Goal: Task Accomplishment & Management: Manage account settings

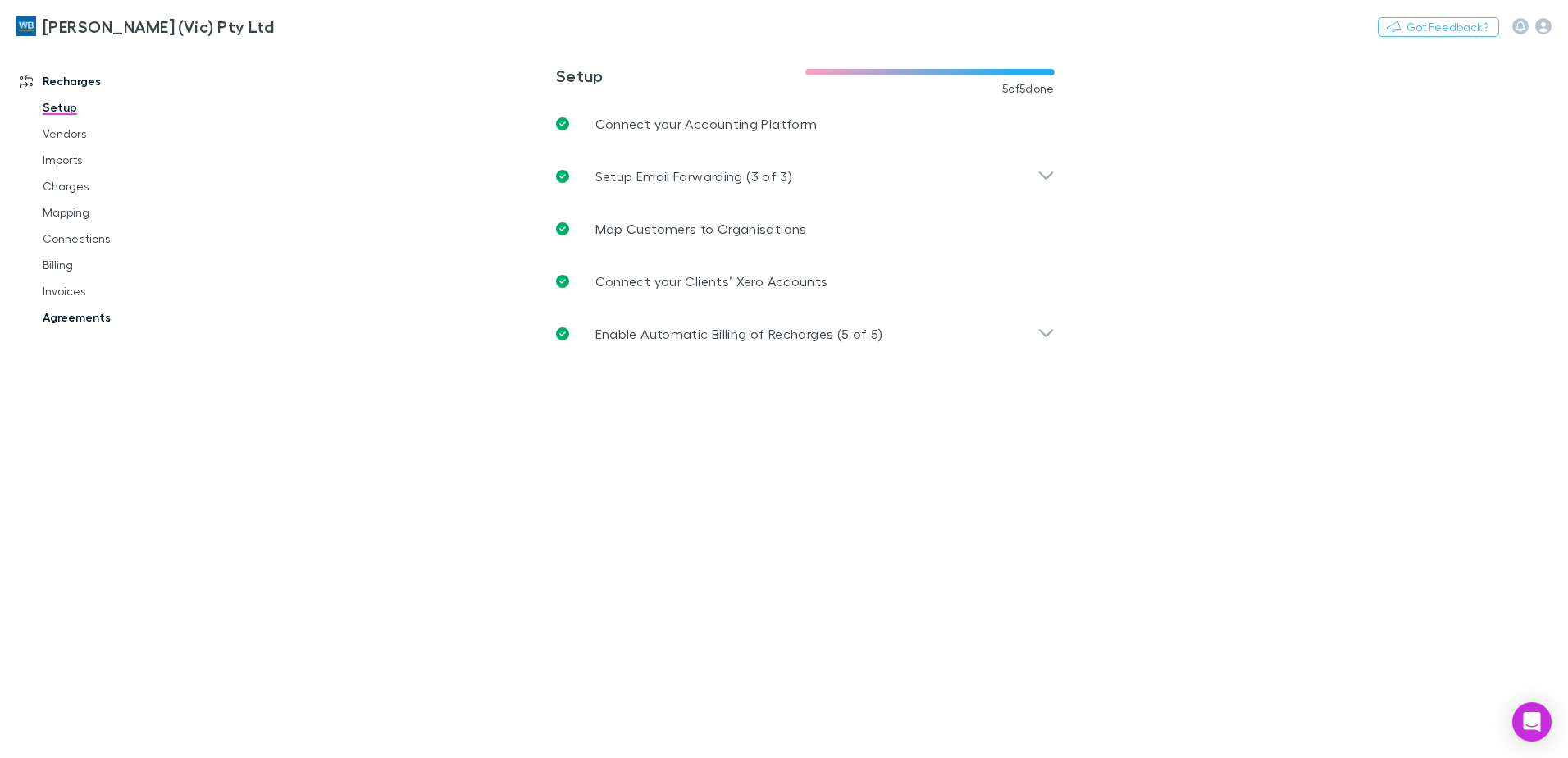
drag, startPoint x: 87, startPoint y: 302, endPoint x: 96, endPoint y: 313, distance: 14.2
click at [87, 302] on link "Invoices" at bounding box center [124, 291] width 195 height 26
click at [96, 324] on link "Agreements" at bounding box center [124, 317] width 195 height 26
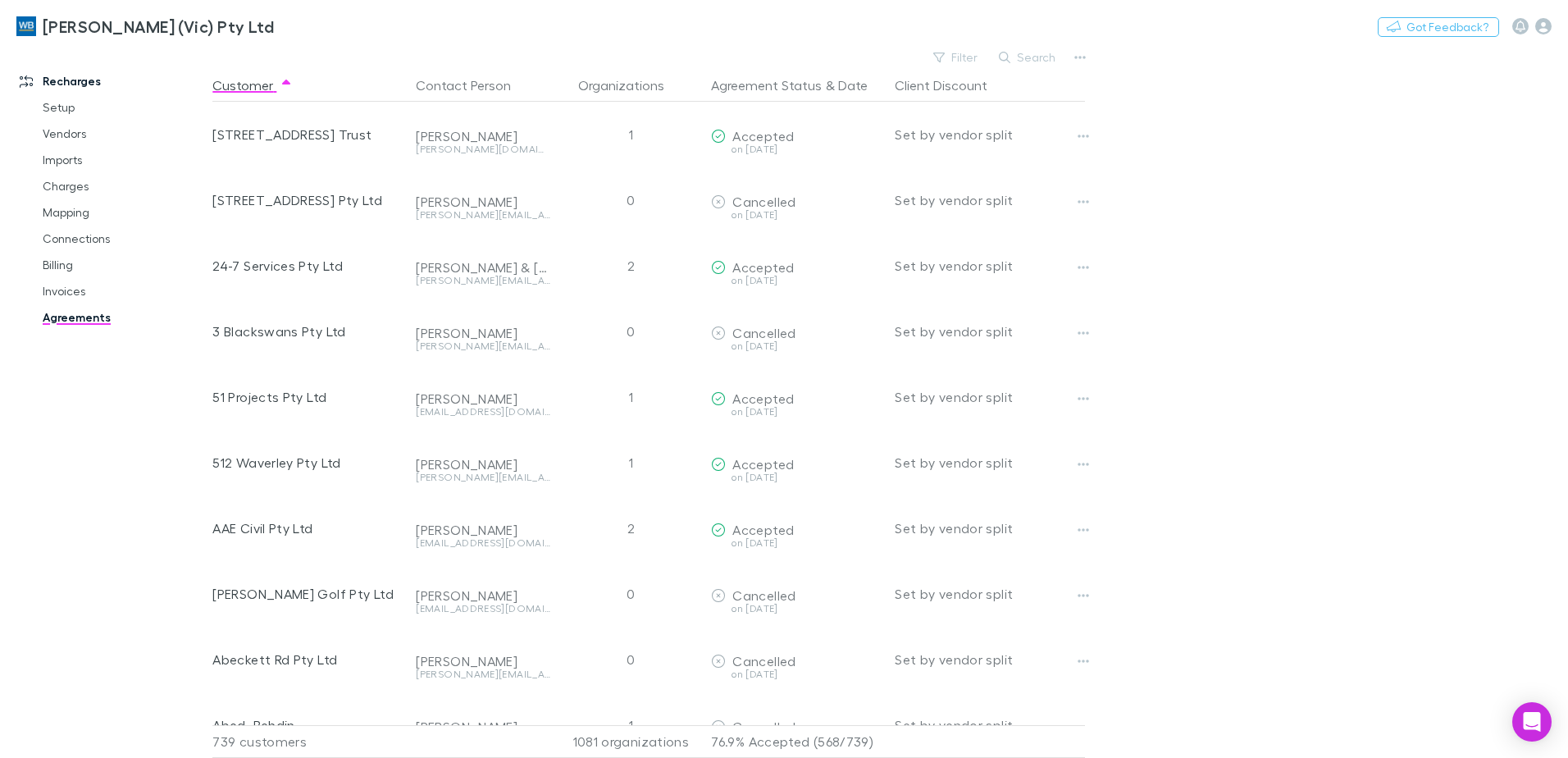
click at [96, 313] on link "Agreements" at bounding box center [124, 317] width 195 height 26
click at [67, 285] on link "Invoices" at bounding box center [124, 291] width 195 height 26
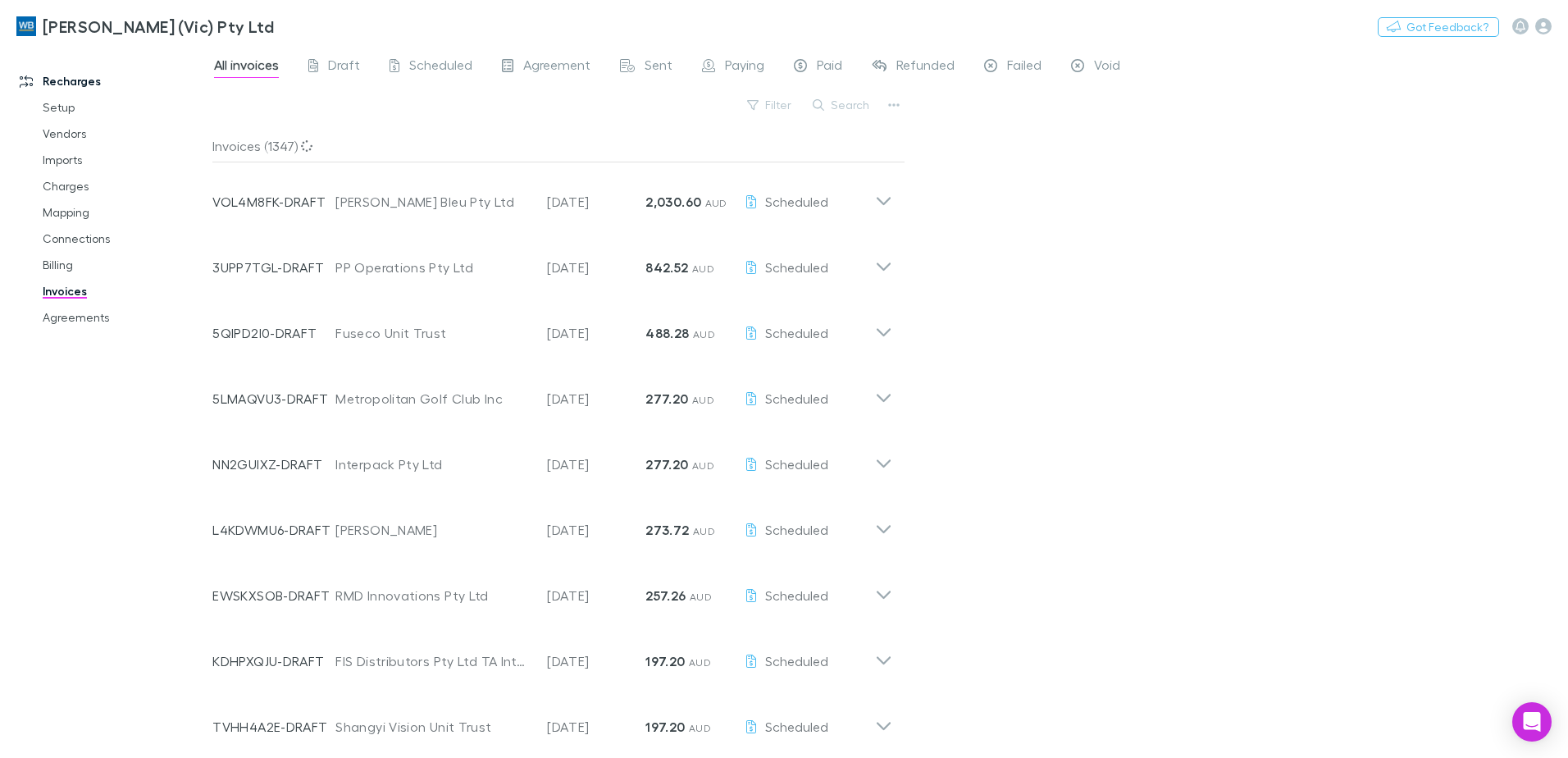
click at [846, 109] on button "Search" at bounding box center [841, 105] width 75 height 20
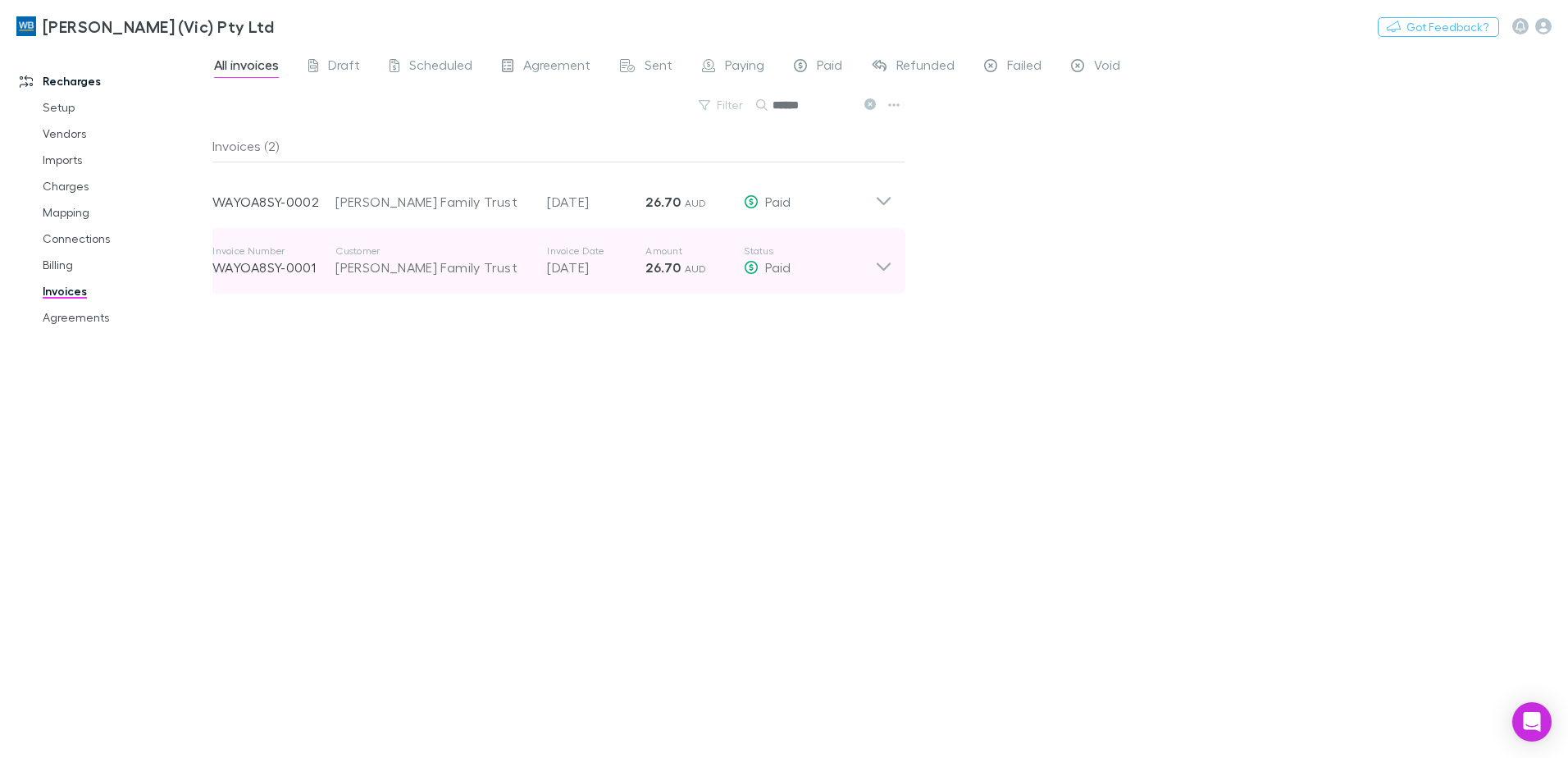
type input "******"
click at [882, 263] on icon at bounding box center [883, 260] width 17 height 33
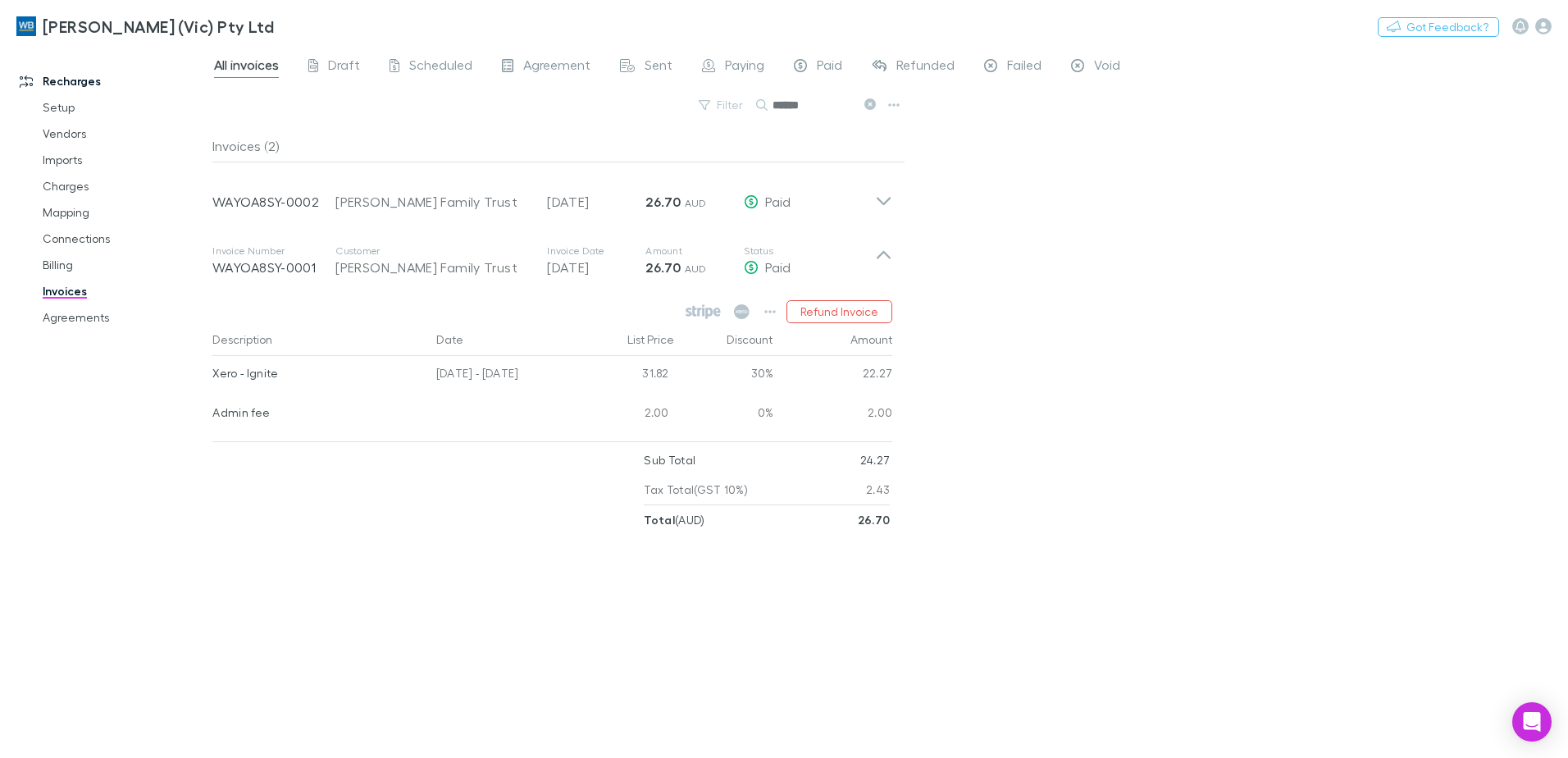
drag, startPoint x: 527, startPoint y: 623, endPoint x: 519, endPoint y: 624, distance: 8.1
click at [527, 622] on div "Invoices (2) Invoice Number WAYOA8SY-0002 Customer [PERSON_NAME] Family Trust I…" at bounding box center [558, 437] width 693 height 615
click at [1540, 24] on icon "button" at bounding box center [1543, 26] width 16 height 16
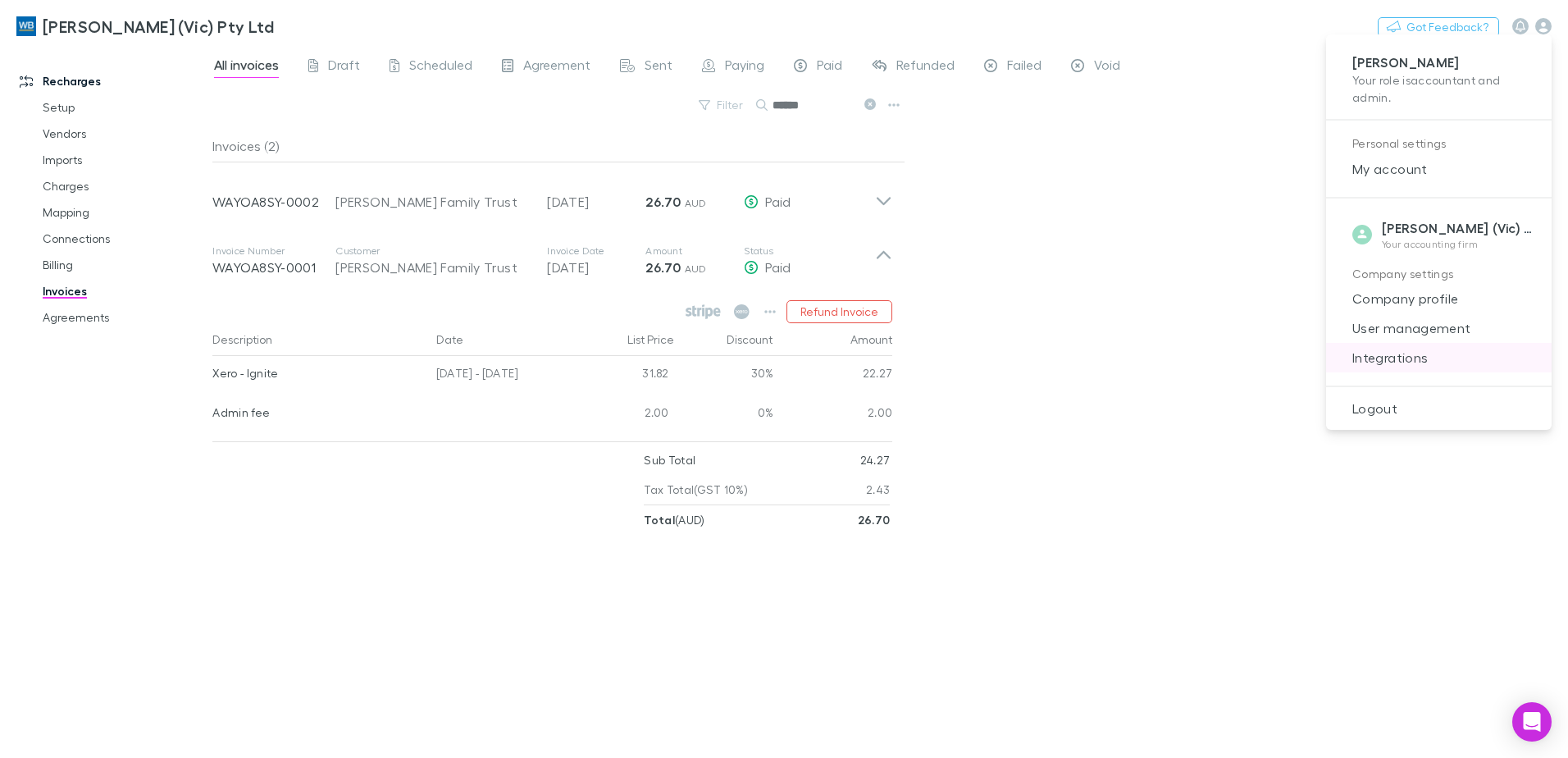
click at [1388, 359] on span "Integrations" at bounding box center [1439, 358] width 199 height 20
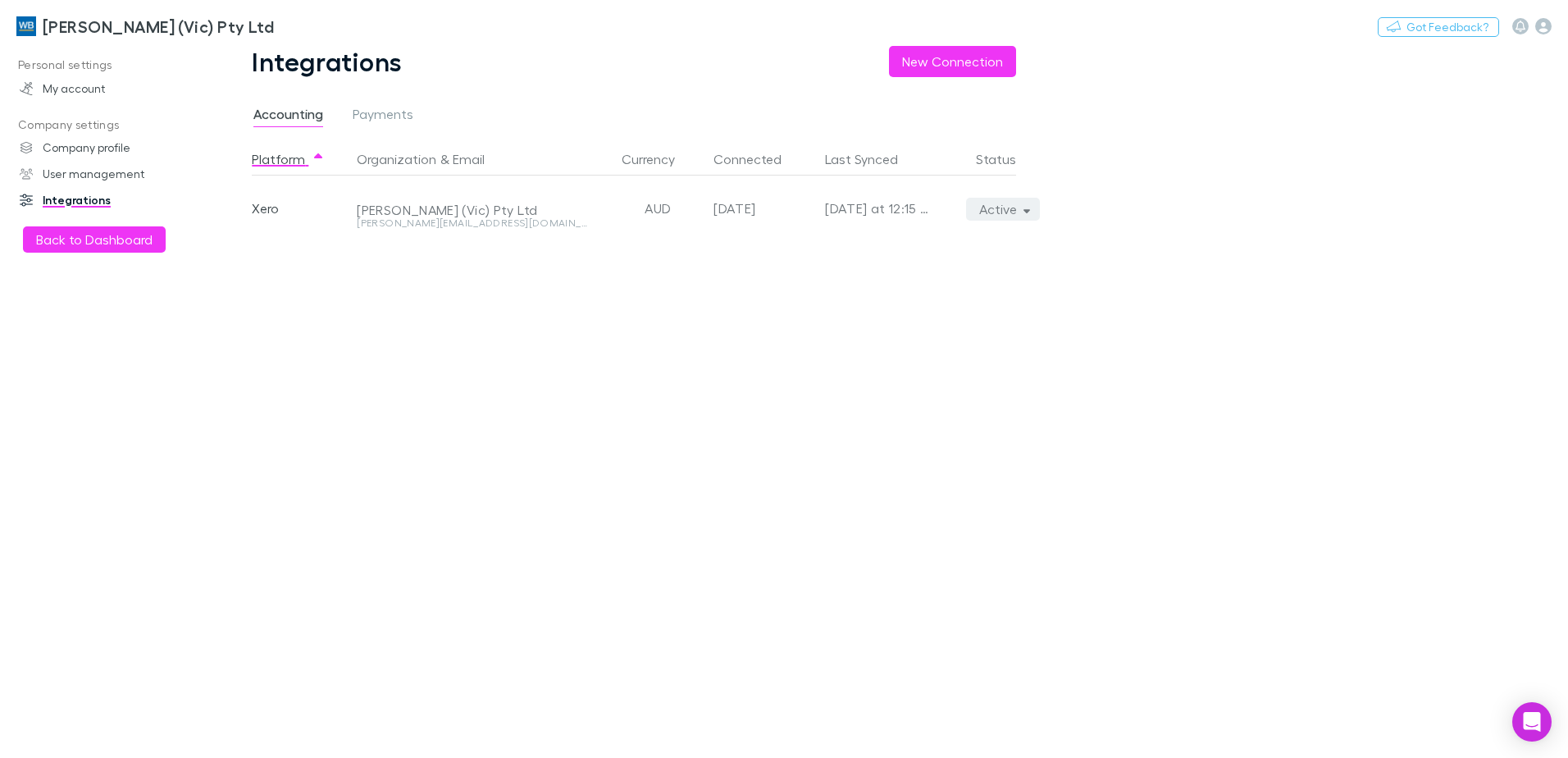
click at [1031, 211] on icon "button" at bounding box center [1027, 209] width 7 height 12
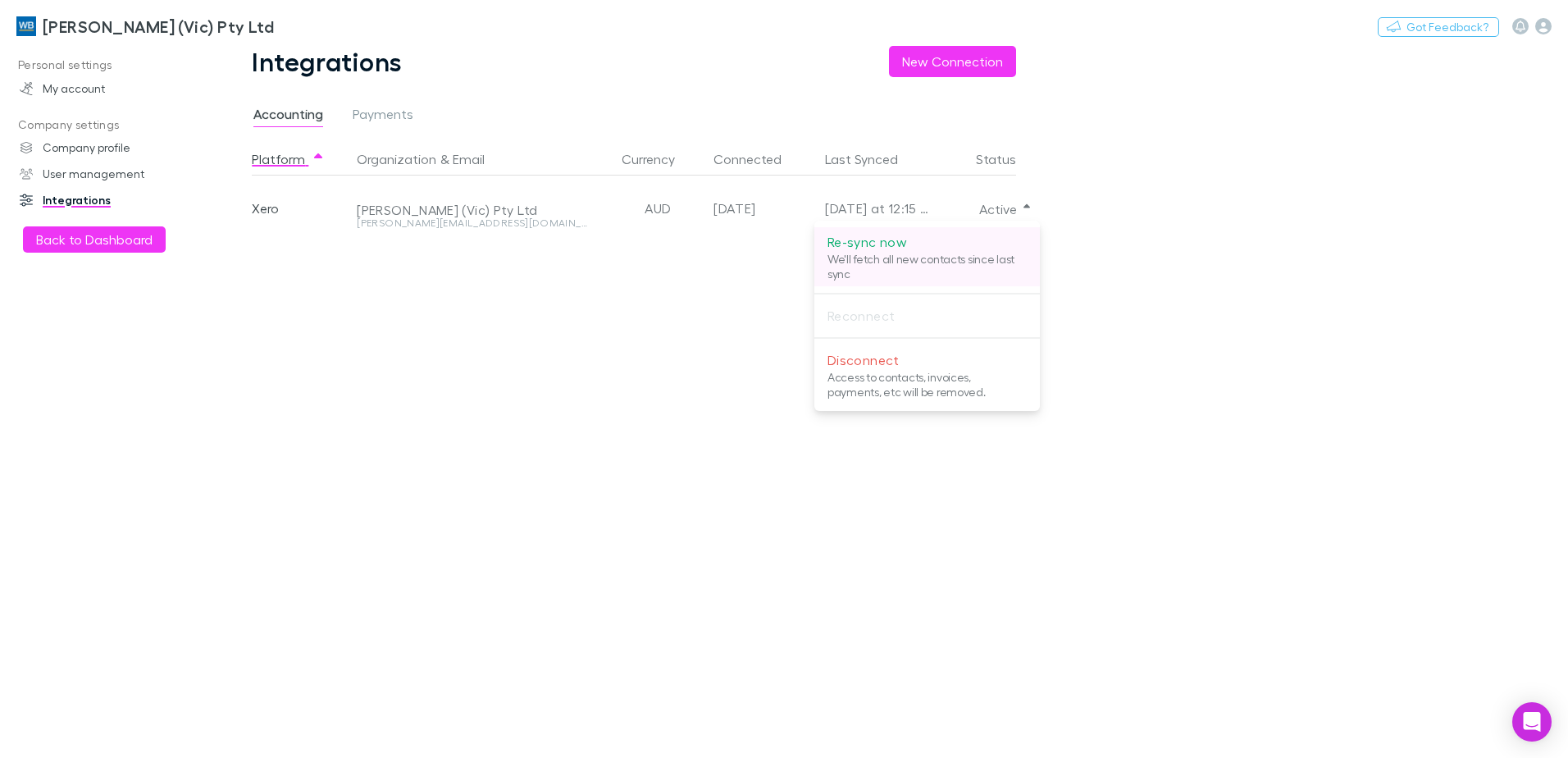
click at [943, 251] on p "Re-sync now" at bounding box center [927, 242] width 199 height 20
click at [43, 23] on div at bounding box center [784, 379] width 1568 height 758
click at [64, 29] on h3 "[PERSON_NAME] (Vic) Pty Ltd" at bounding box center [158, 26] width 231 height 20
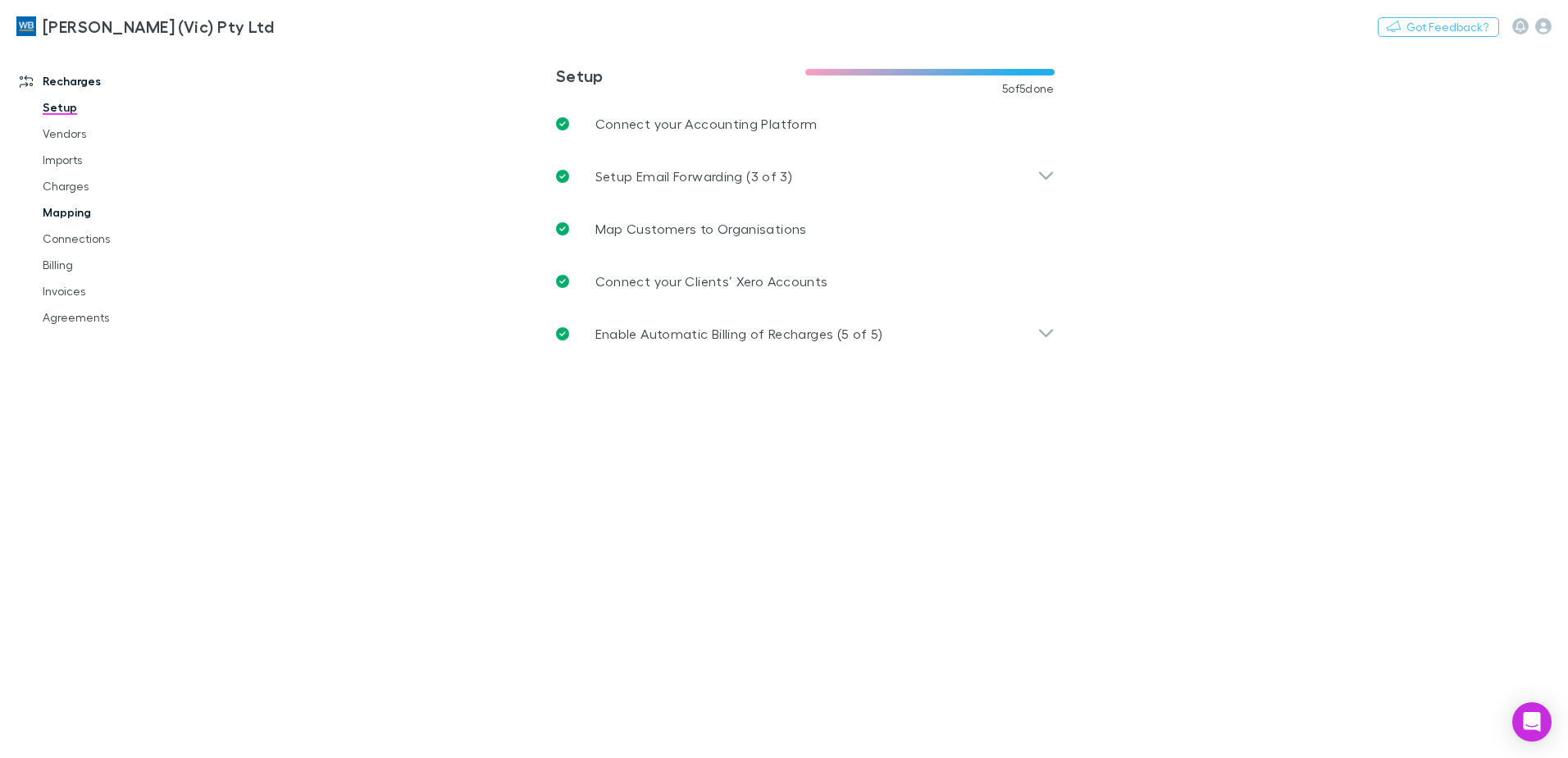
click at [76, 204] on link "Mapping" at bounding box center [124, 212] width 195 height 26
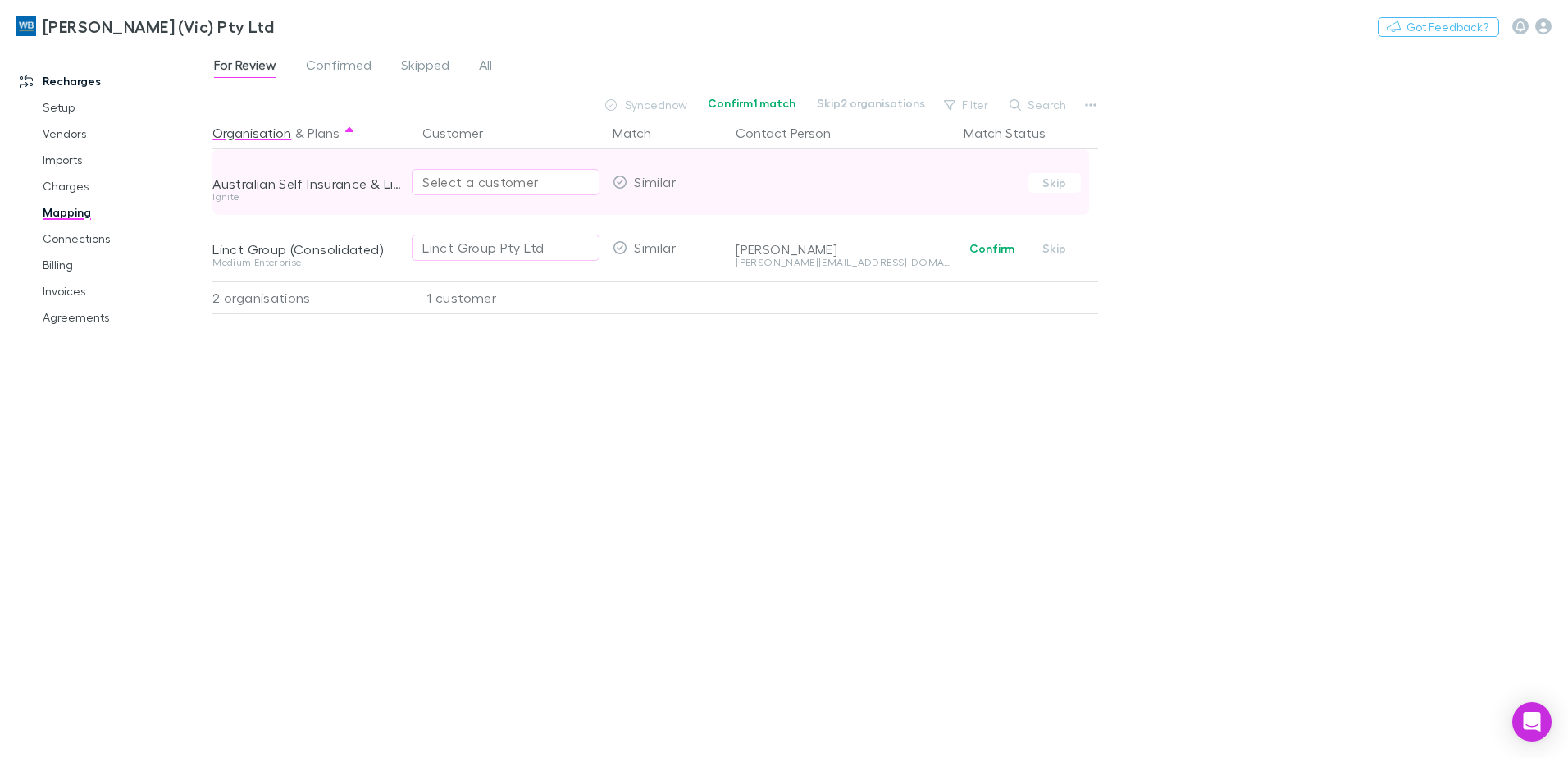
click at [542, 179] on div "Select a customer" at bounding box center [505, 183] width 166 height 20
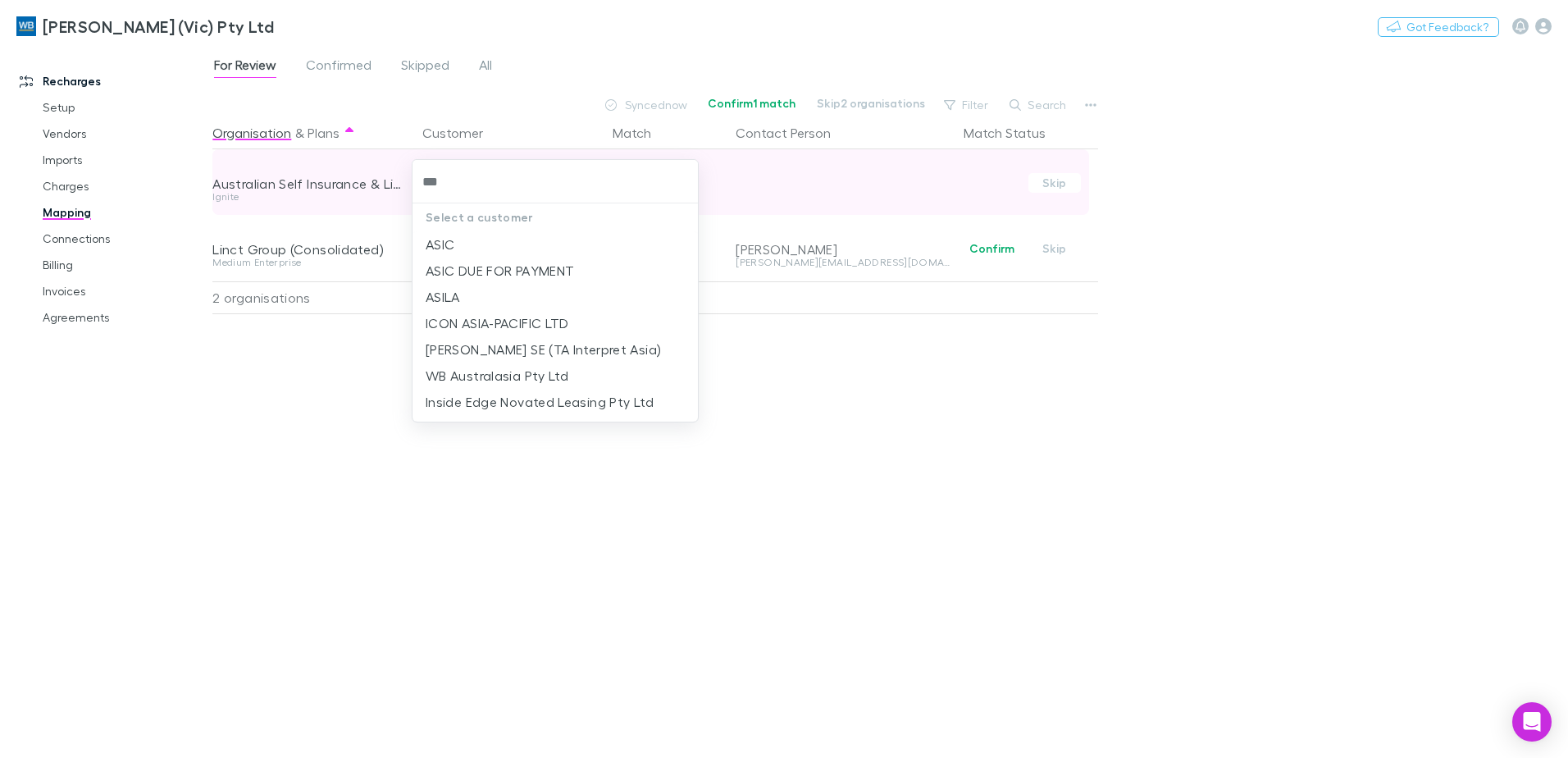
type input "****"
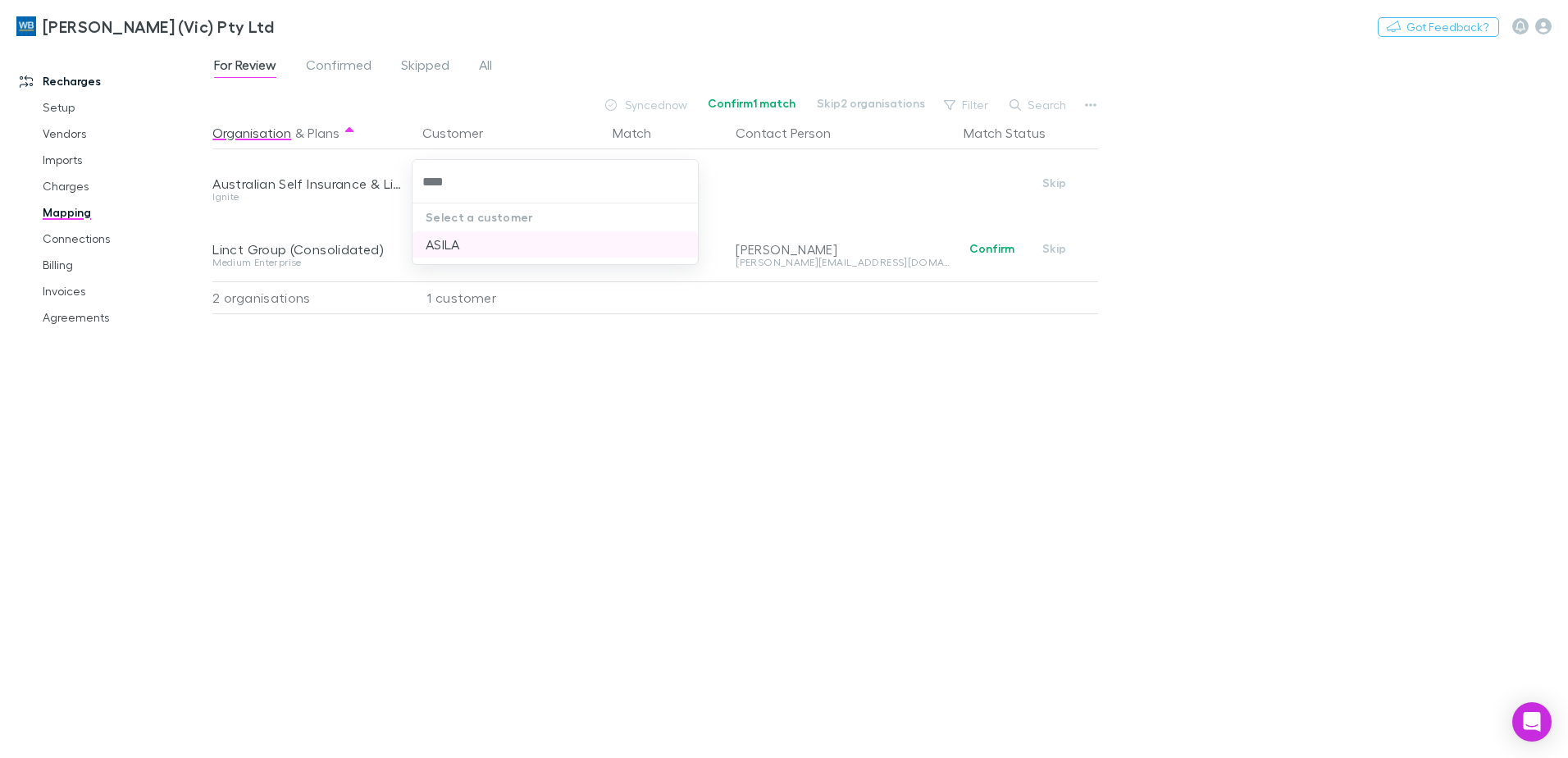
click at [576, 238] on li "ASILA" at bounding box center [555, 244] width 285 height 26
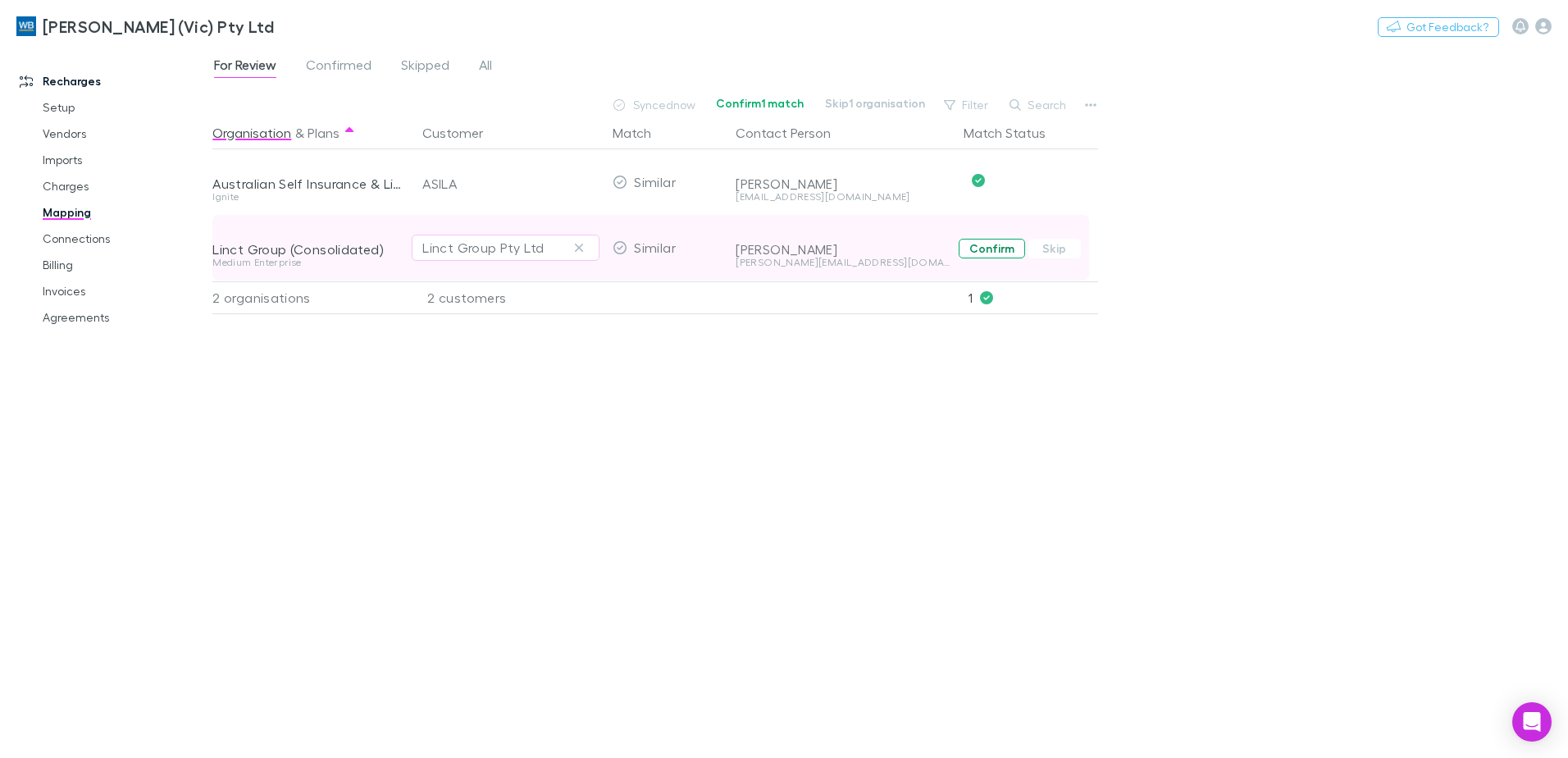
click at [988, 247] on button "Confirm" at bounding box center [992, 248] width 67 height 20
drag, startPoint x: 53, startPoint y: 263, endPoint x: 123, endPoint y: 272, distance: 70.6
click at [53, 263] on link "Billing" at bounding box center [124, 265] width 195 height 26
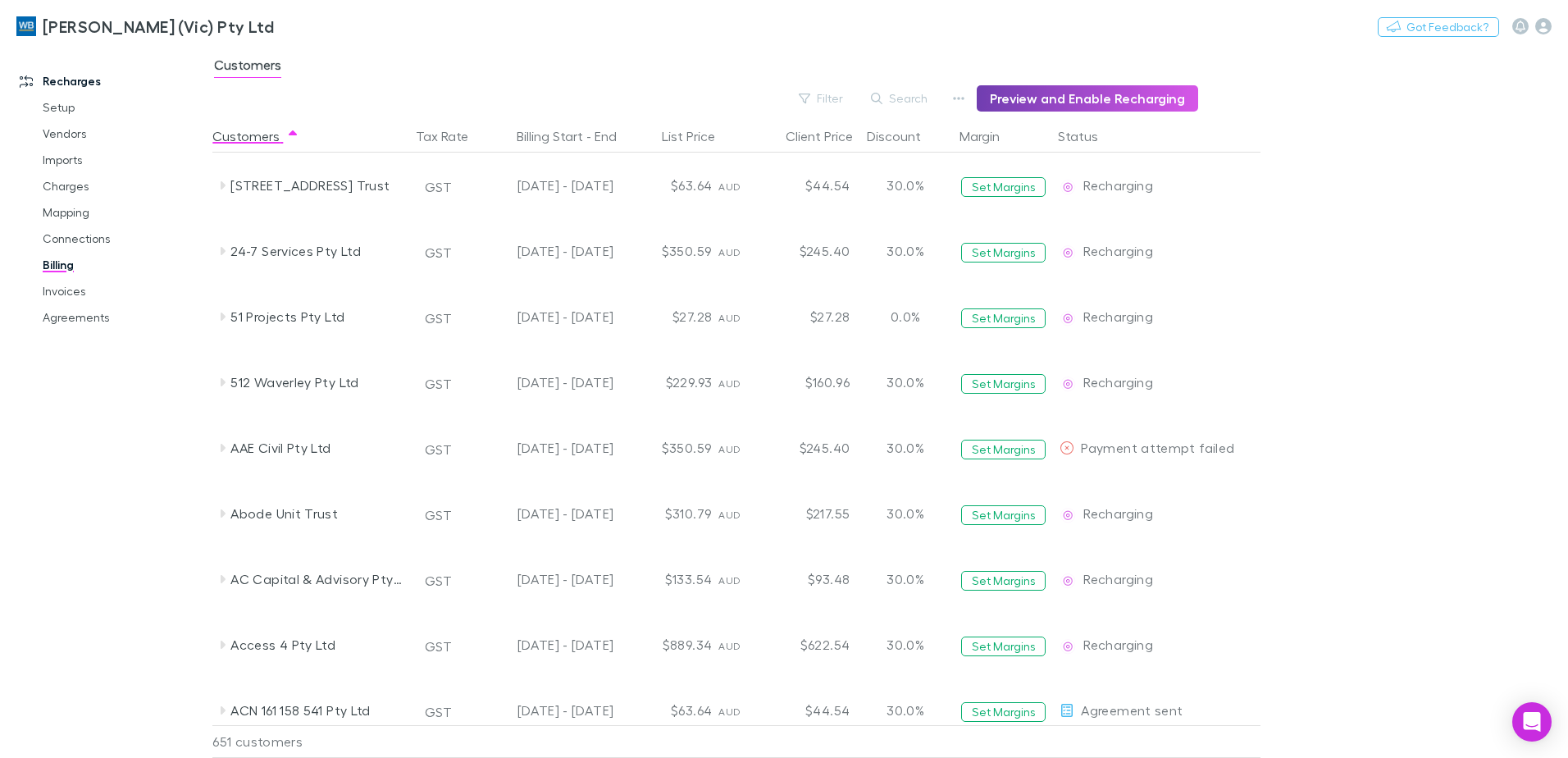
click at [1083, 97] on button "Preview and Enable Recharging" at bounding box center [1088, 99] width 221 height 26
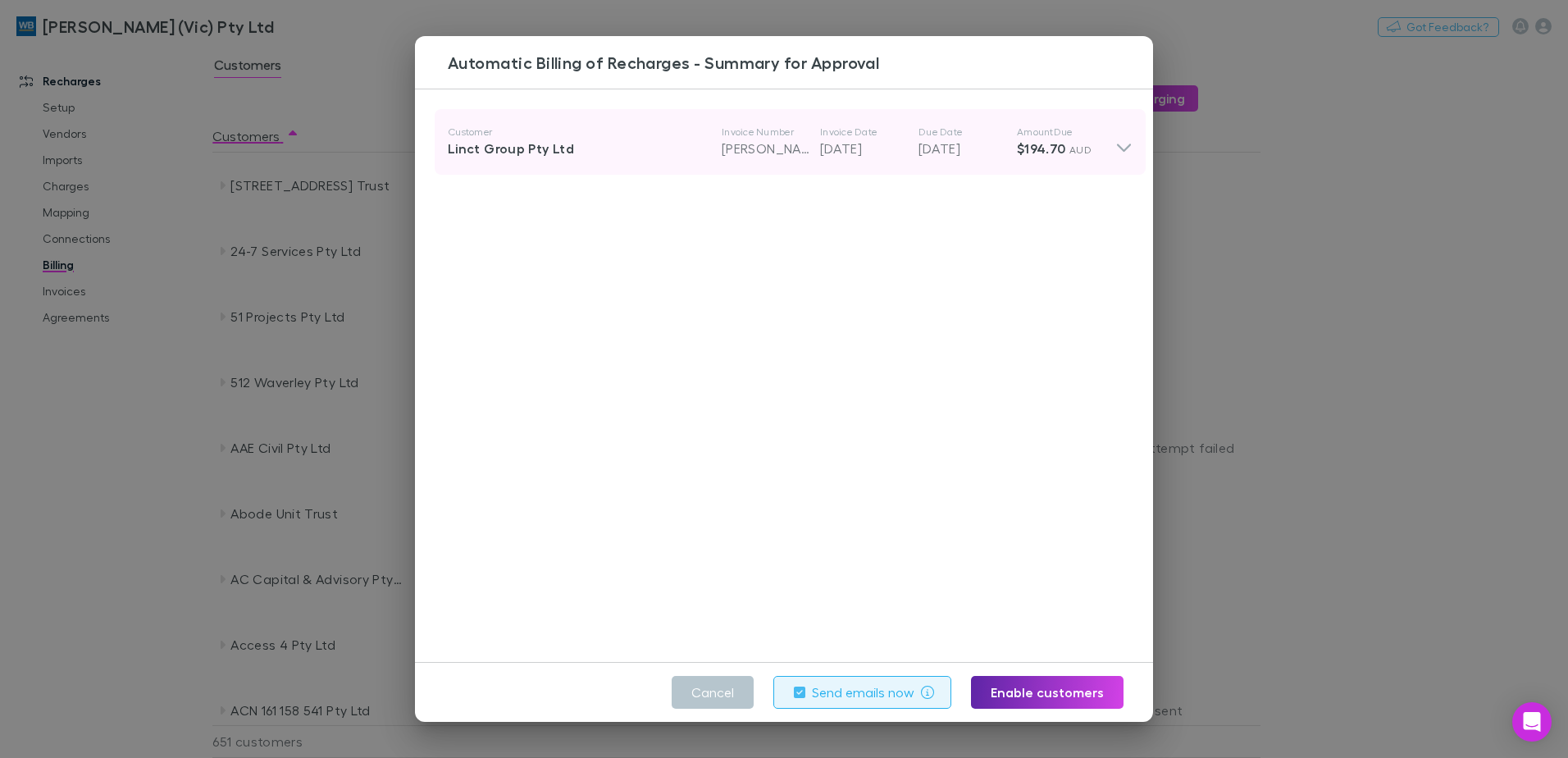
click at [1115, 150] on icon at bounding box center [1123, 142] width 17 height 33
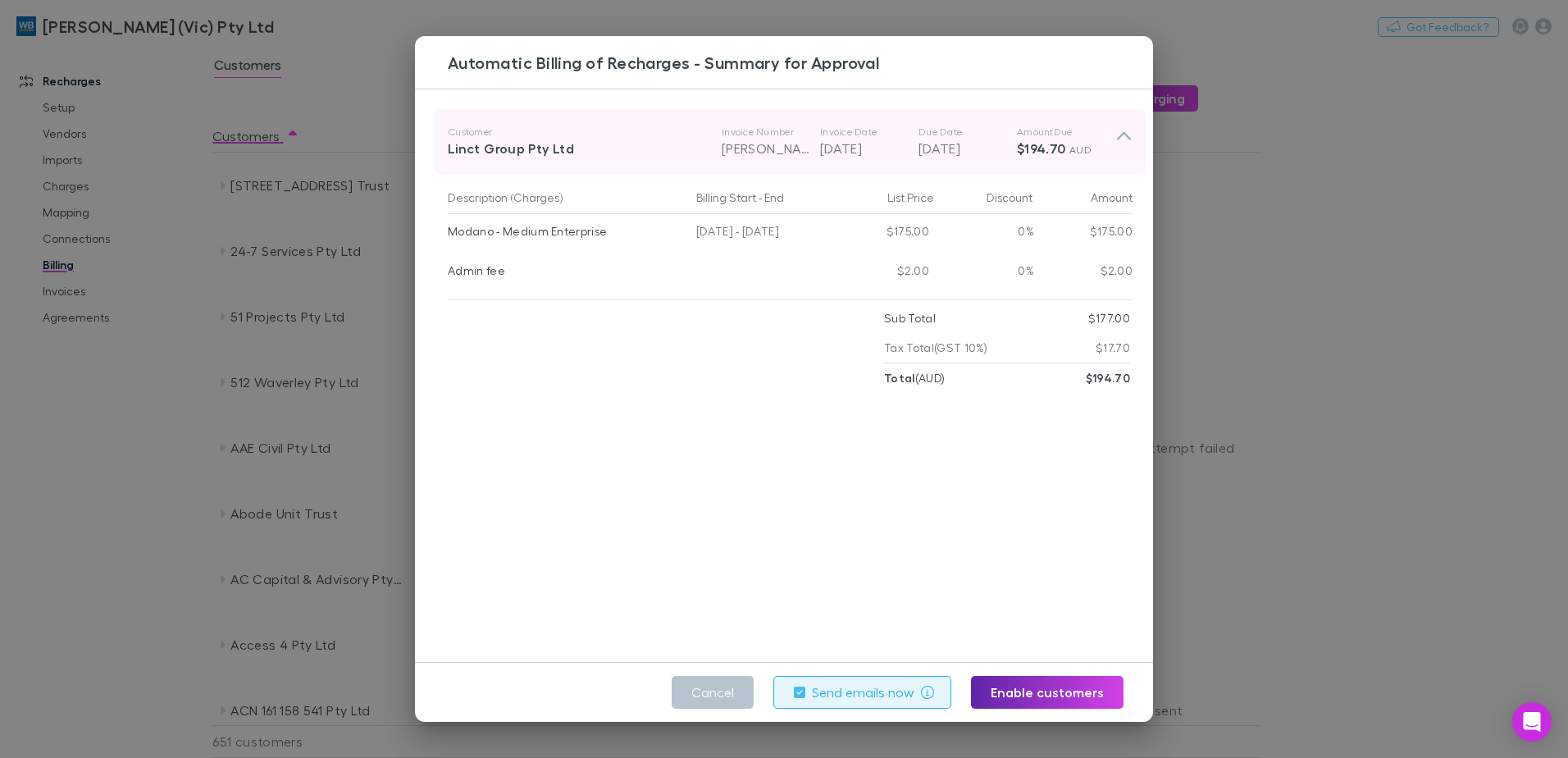
click at [1115, 150] on icon at bounding box center [1123, 142] width 17 height 33
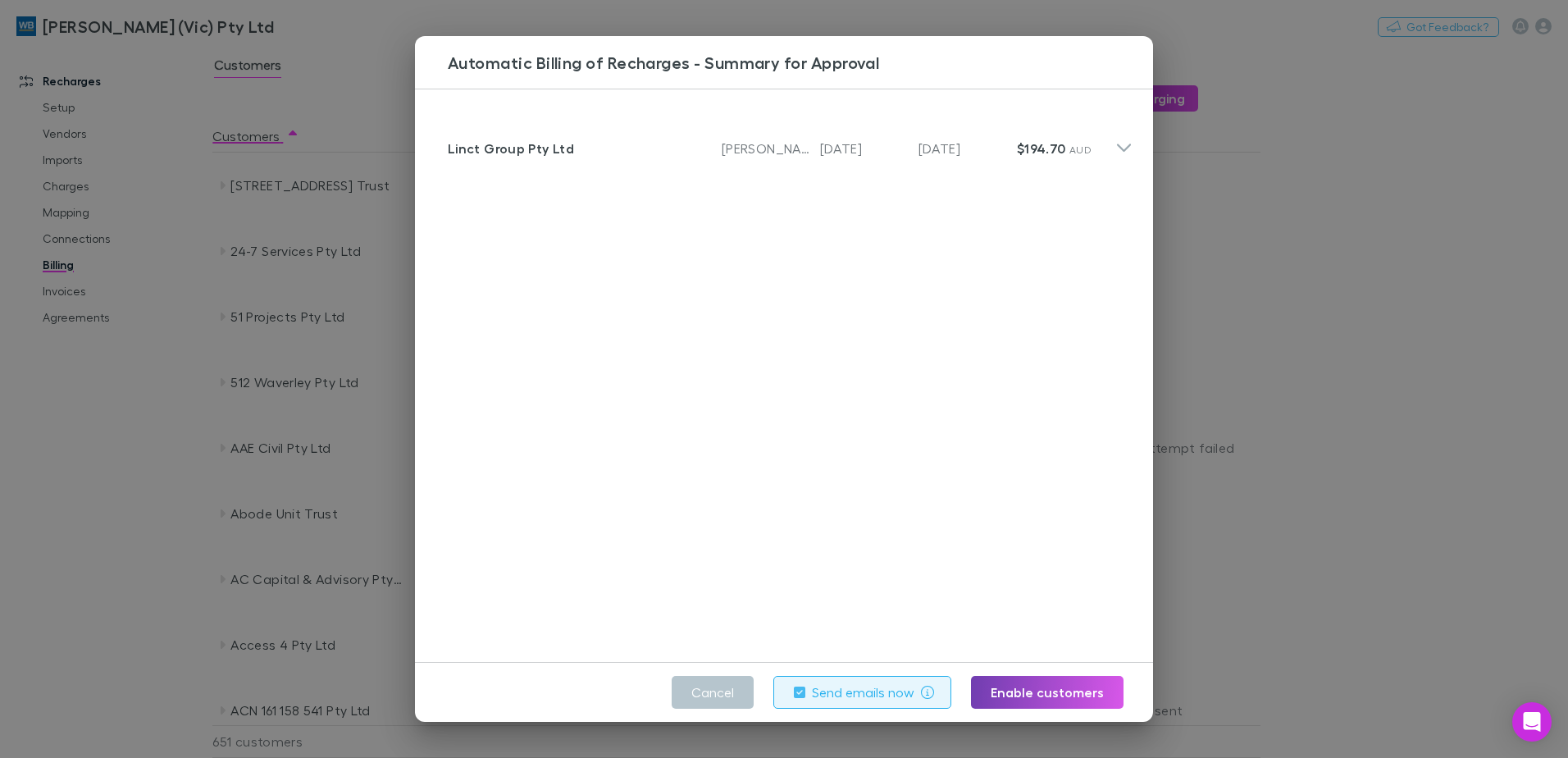
click at [1057, 679] on button "Enable customers" at bounding box center [1047, 692] width 153 height 33
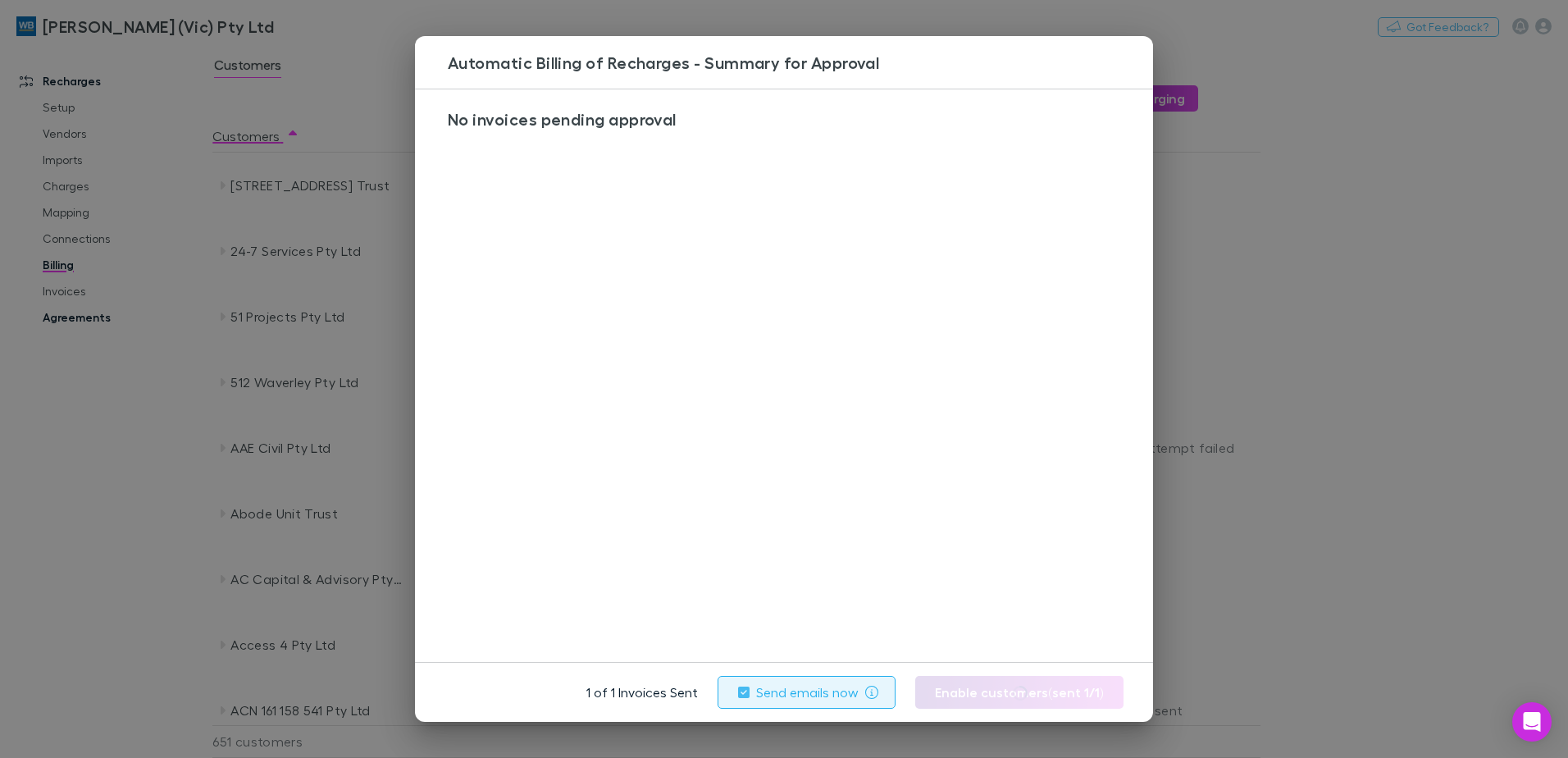
click at [91, 329] on div "Automatic Billing of Recharges - Summary for Approval No invoices pending appro…" at bounding box center [784, 379] width 1568 height 758
click at [97, 319] on link "Agreements" at bounding box center [124, 317] width 195 height 26
click at [95, 314] on link "Agreements" at bounding box center [124, 317] width 195 height 26
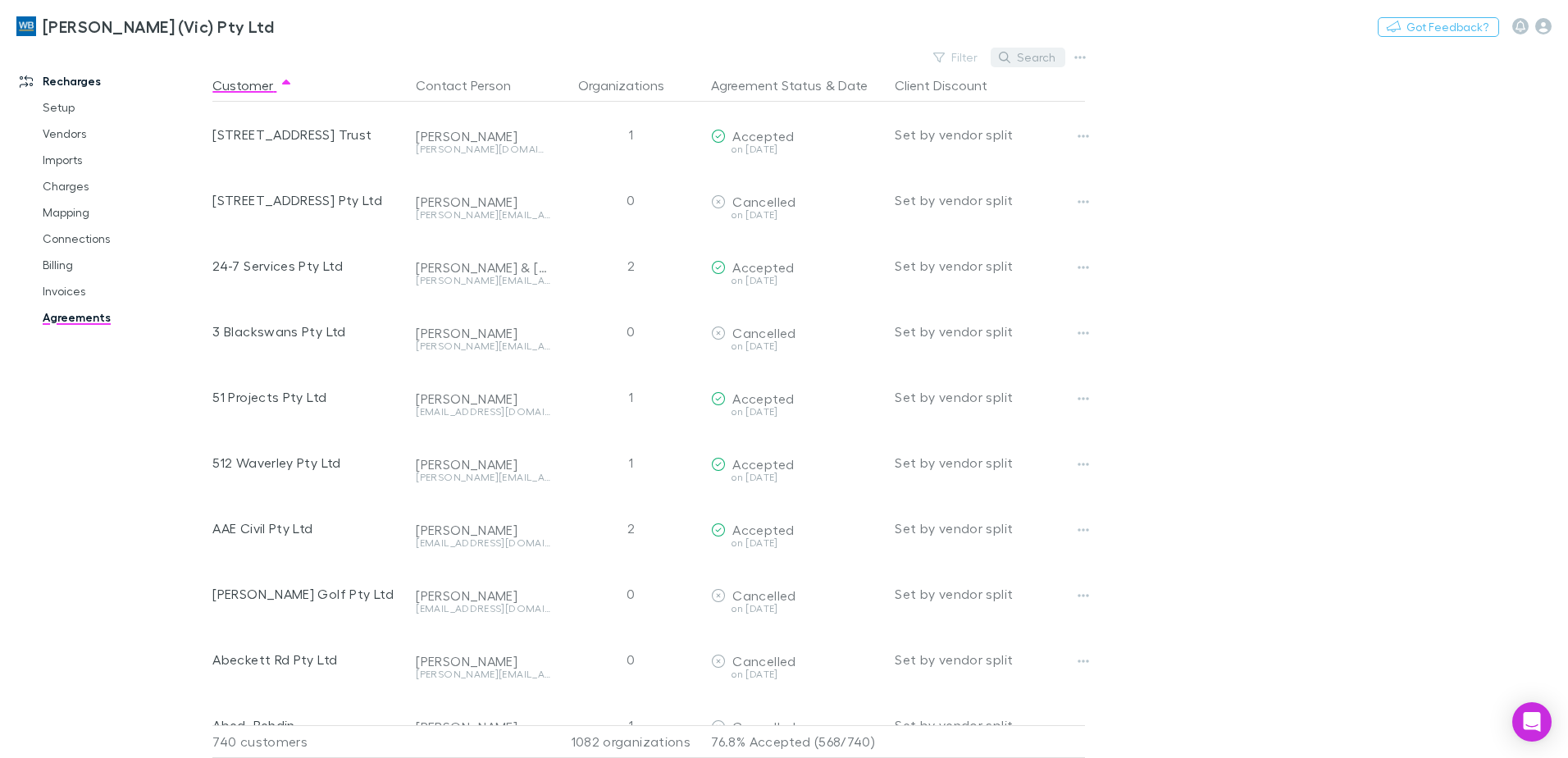
click at [1030, 51] on button "Search" at bounding box center [1028, 58] width 75 height 20
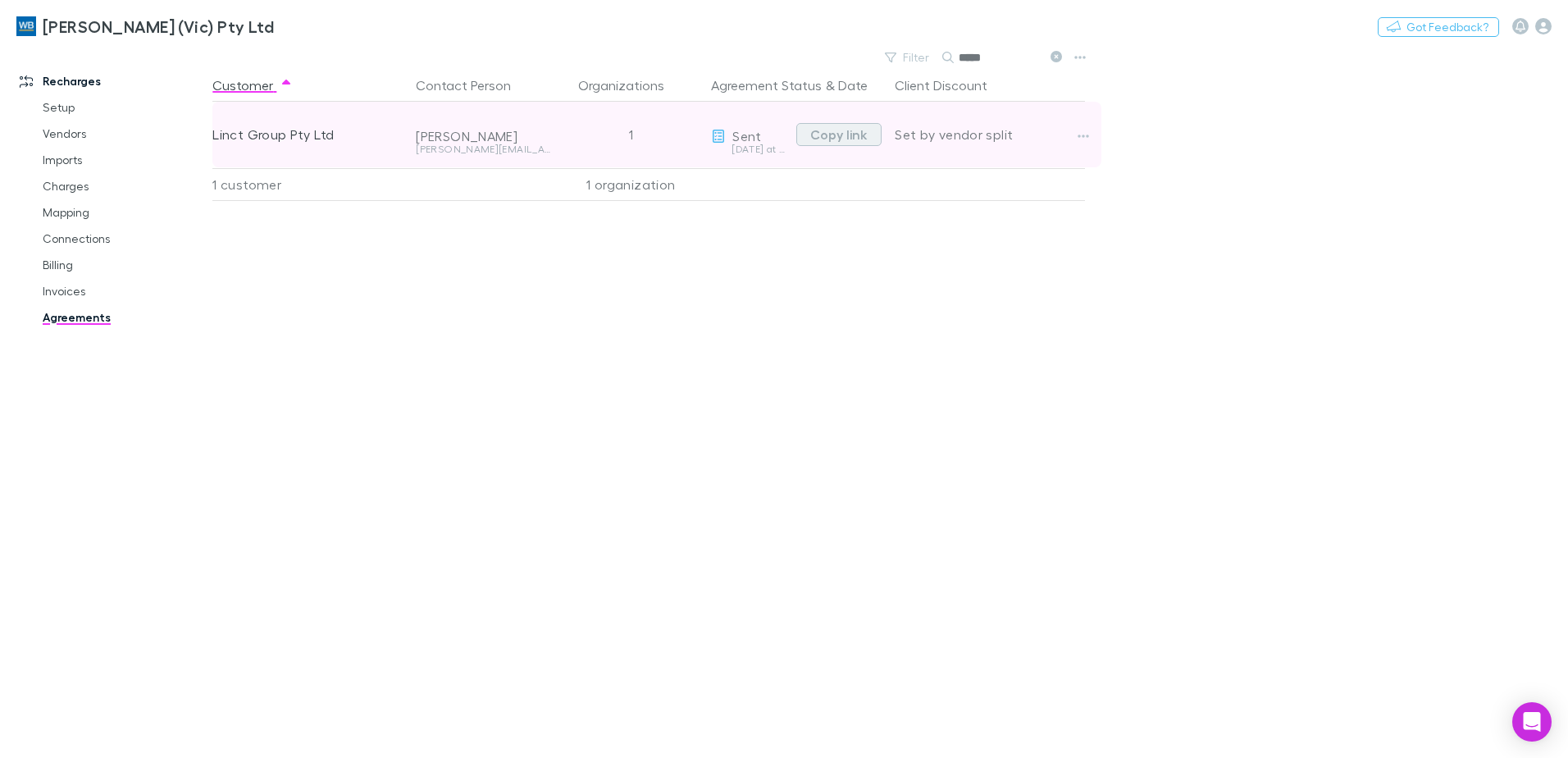
click at [843, 137] on button "Copy link" at bounding box center [839, 134] width 86 height 23
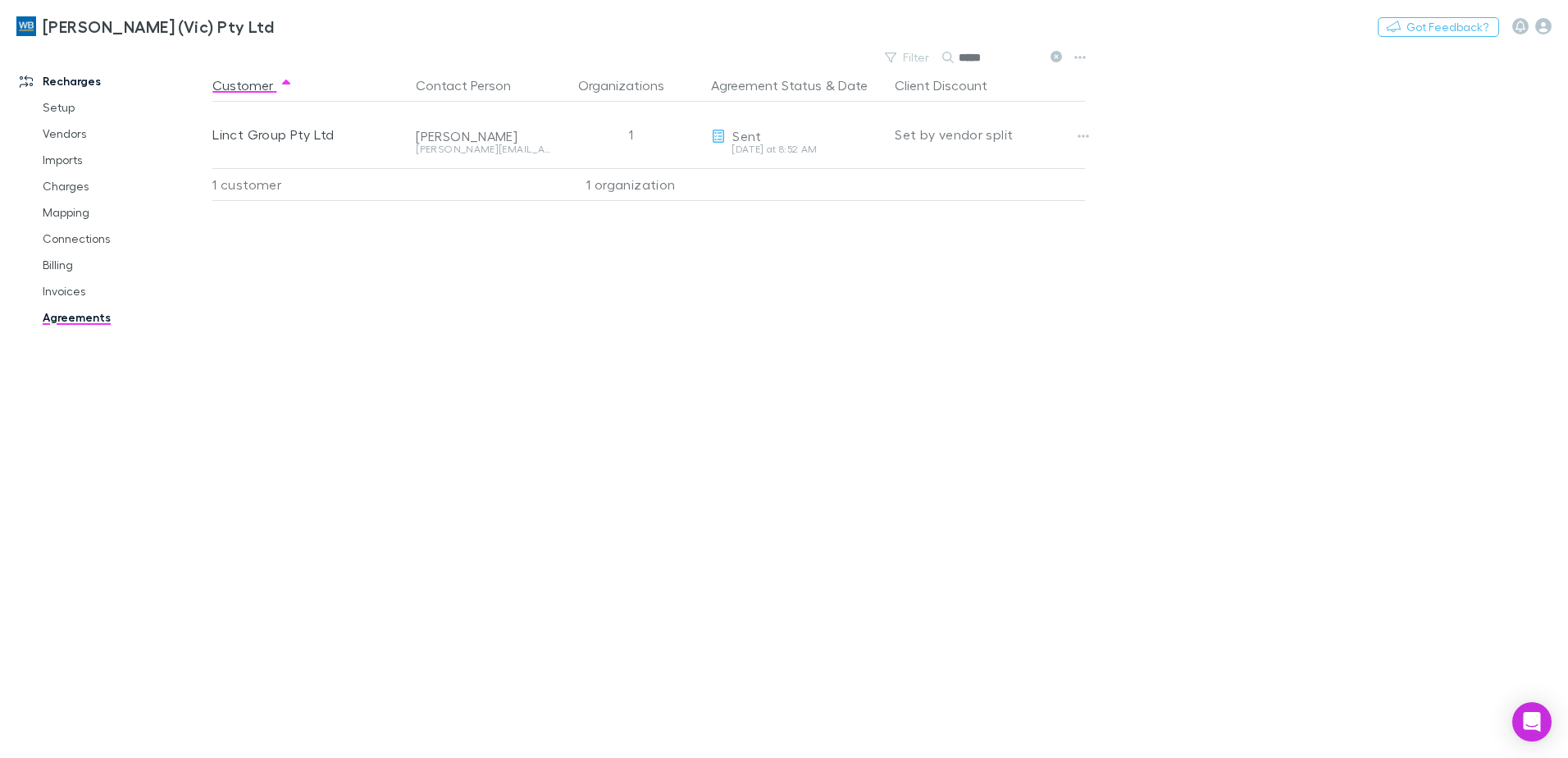
drag, startPoint x: 997, startPoint y: 56, endPoint x: 947, endPoint y: 58, distance: 50.0
click at [947, 58] on div "*****" at bounding box center [1004, 58] width 123 height 20
type input "*****"
drag, startPoint x: 989, startPoint y: 58, endPoint x: 958, endPoint y: 61, distance: 31.1
click at [958, 61] on div "*****" at bounding box center [1004, 58] width 123 height 20
